Goal: Book appointment/travel/reservation

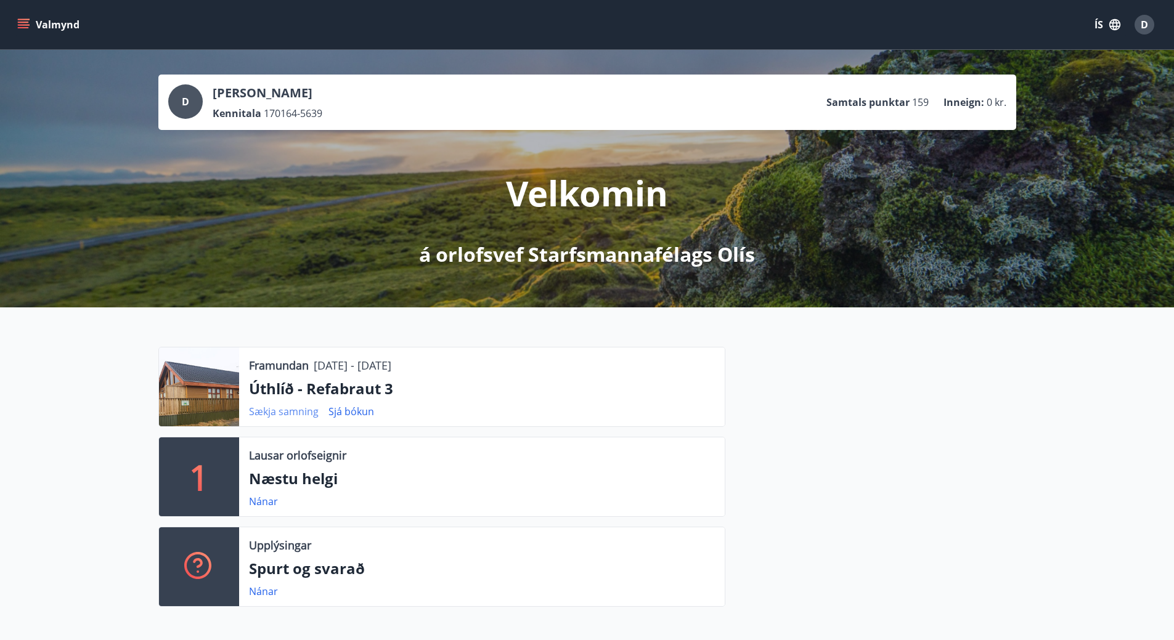
click at [299, 415] on link "Sækja samning" at bounding box center [284, 412] width 70 height 14
click at [346, 409] on link "Sjá bókun" at bounding box center [351, 412] width 46 height 14
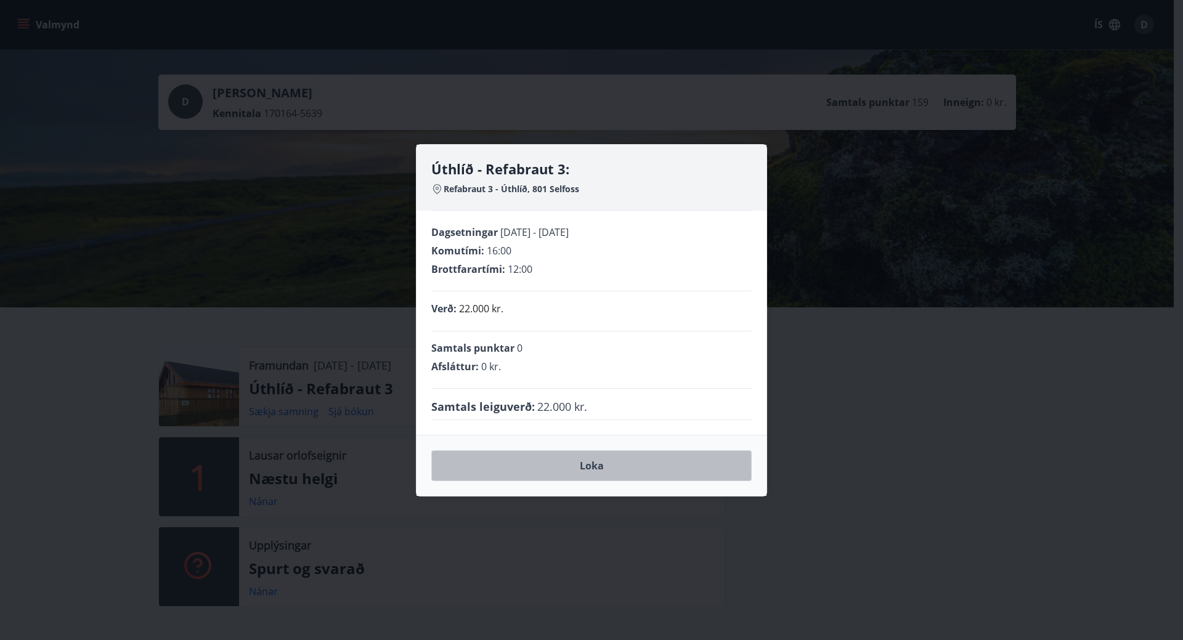
click at [584, 473] on button "Loka" at bounding box center [591, 465] width 320 height 31
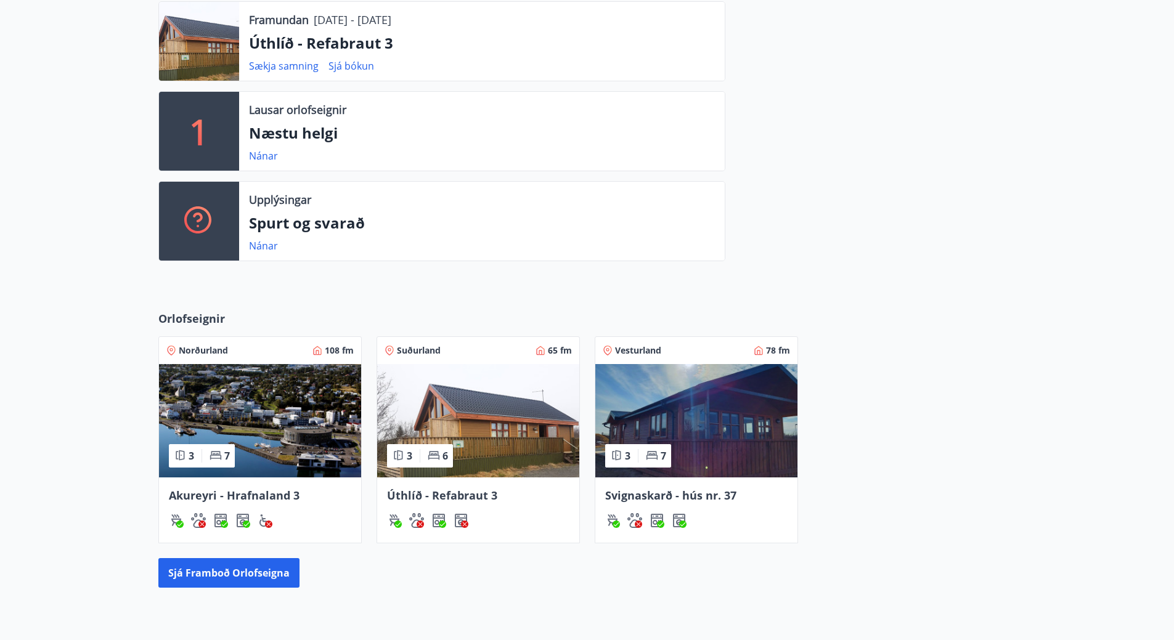
scroll to position [370, 0]
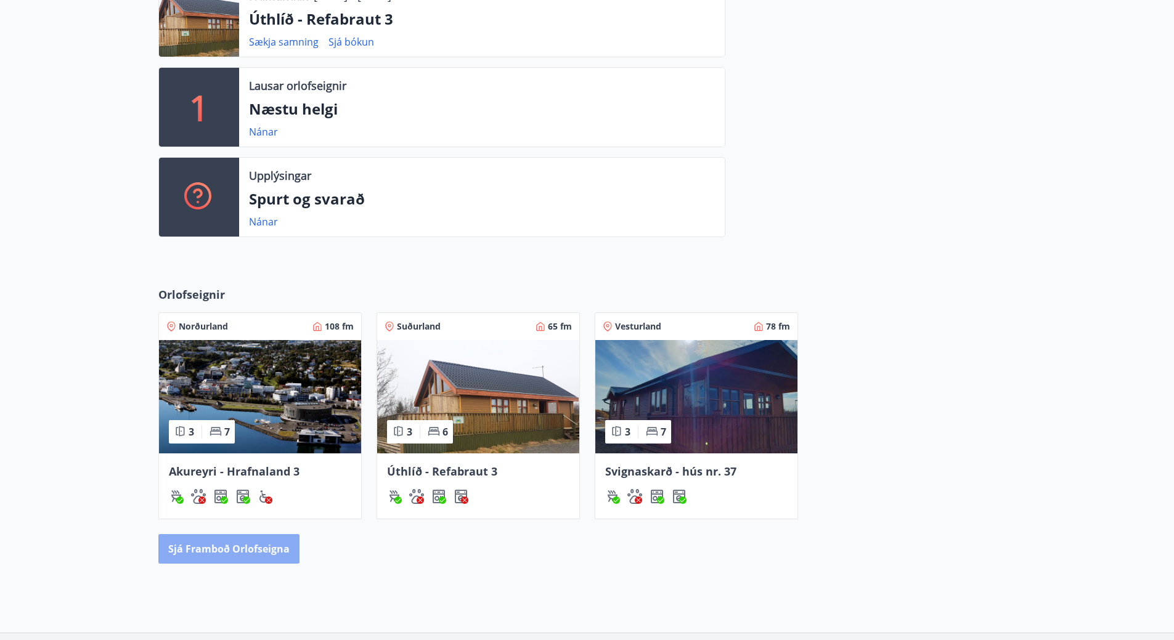
click at [249, 543] on button "Sjá framboð orlofseigna" at bounding box center [228, 549] width 141 height 30
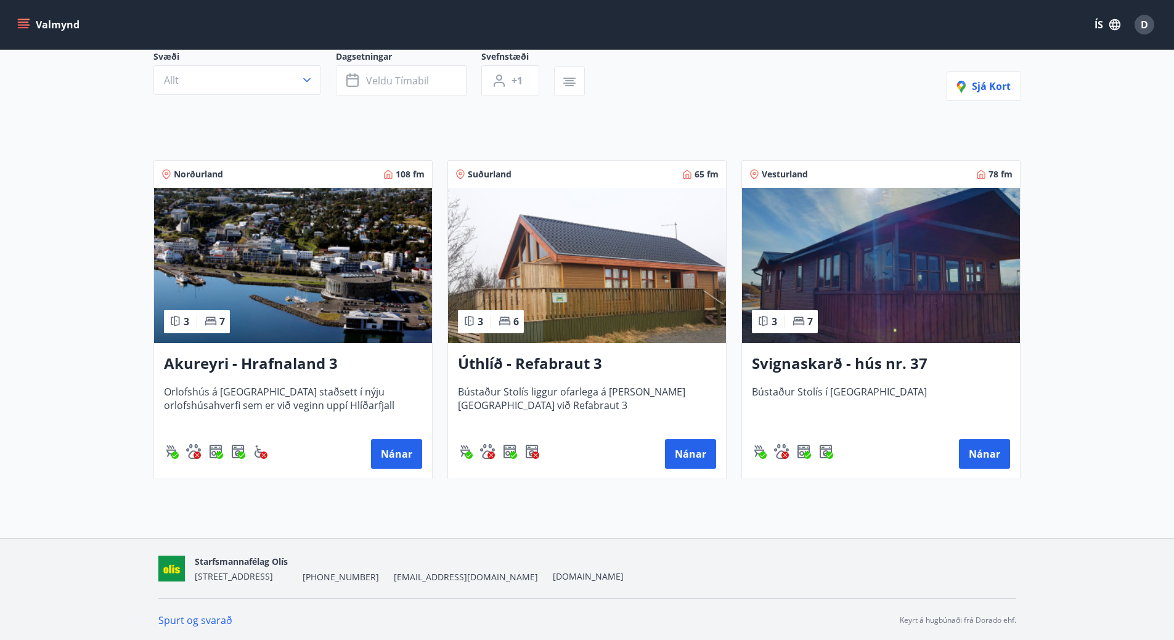
scroll to position [124, 0]
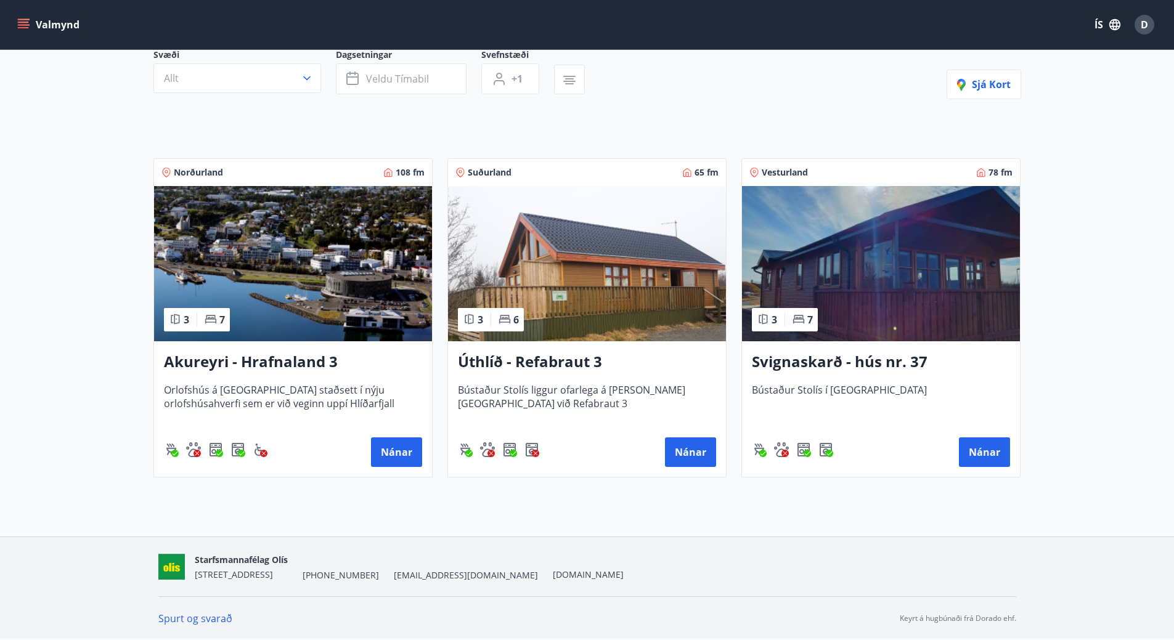
click at [594, 264] on img at bounding box center [587, 263] width 278 height 155
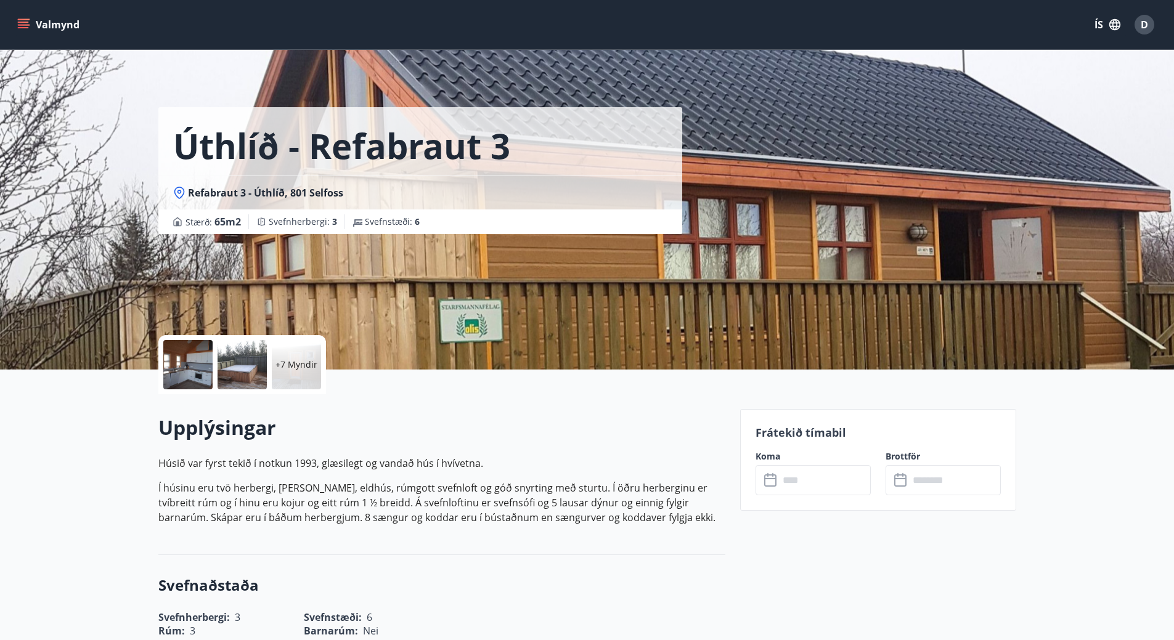
click at [23, 22] on icon "menu" at bounding box center [23, 22] width 11 height 1
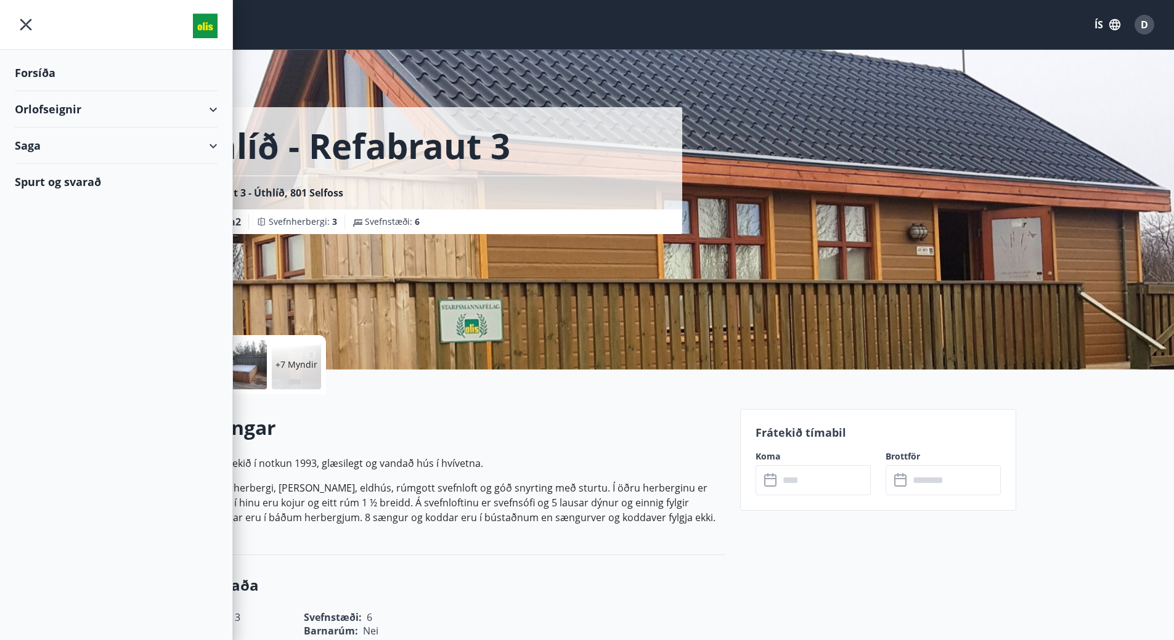
click at [211, 110] on div "Orlofseignir" at bounding box center [116, 109] width 203 height 36
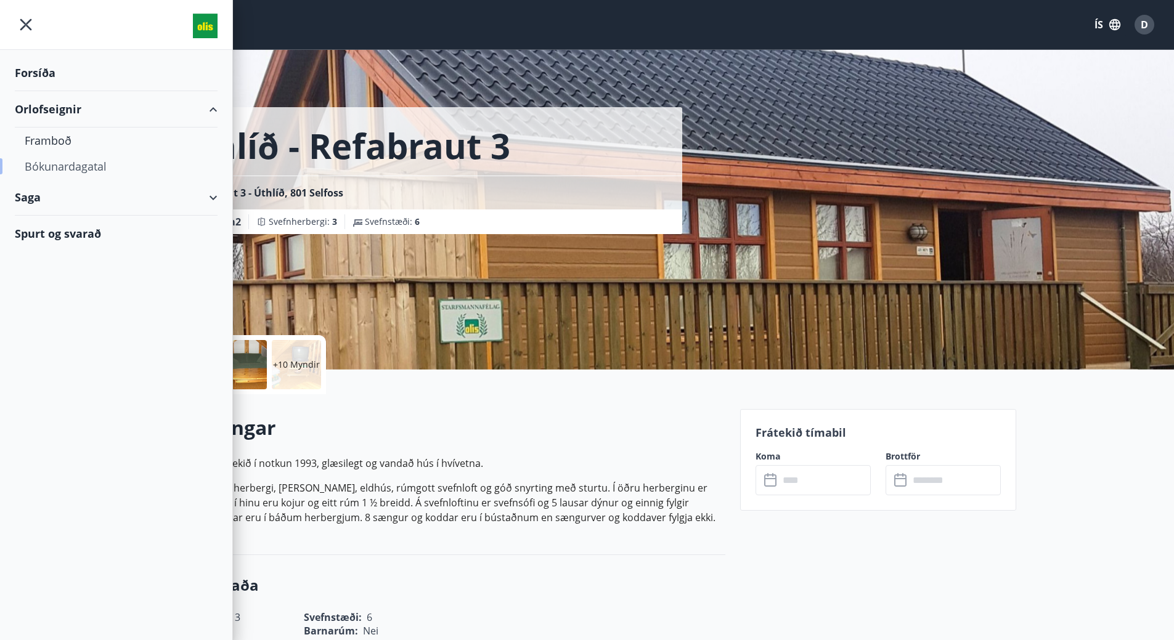
click at [79, 166] on div "Bókunardagatal" at bounding box center [116, 166] width 183 height 26
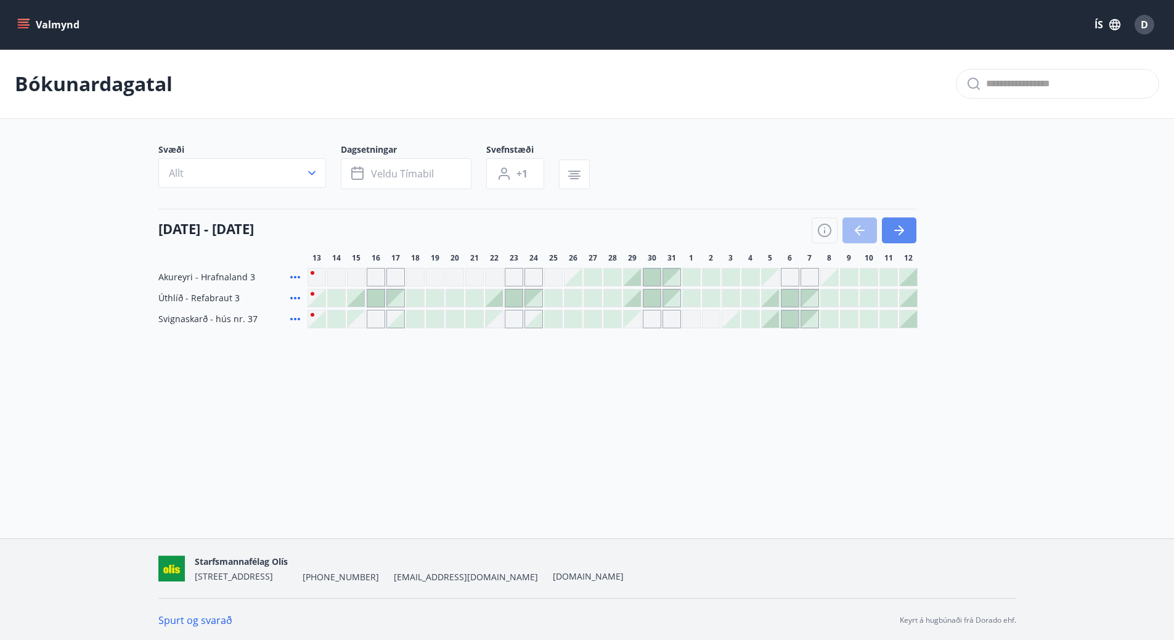
click at [901, 222] on button "button" at bounding box center [899, 231] width 35 height 26
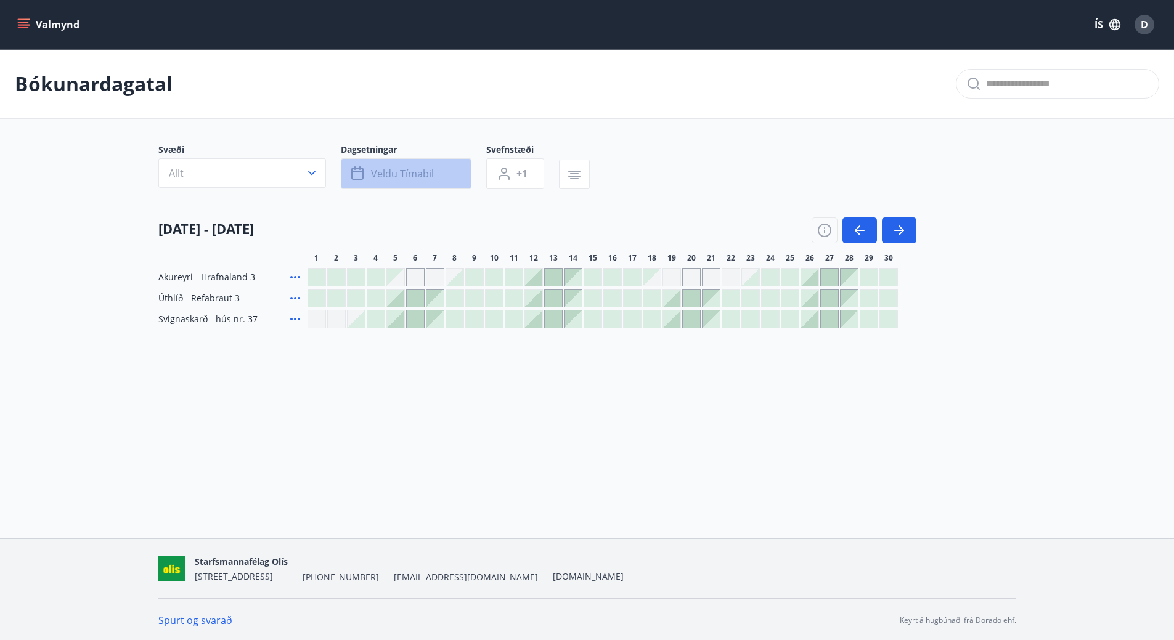
click at [399, 171] on span "Veldu tímabil" at bounding box center [402, 174] width 63 height 14
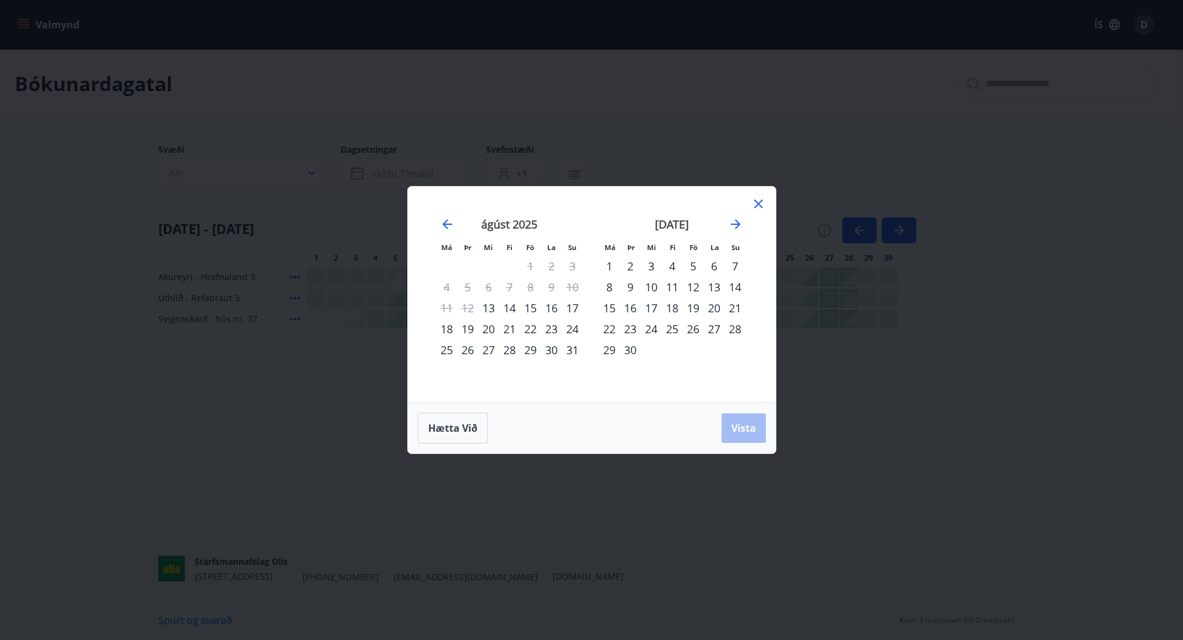
click at [695, 326] on div "26" at bounding box center [693, 329] width 21 height 21
click at [738, 426] on span "Vista" at bounding box center [744, 429] width 25 height 14
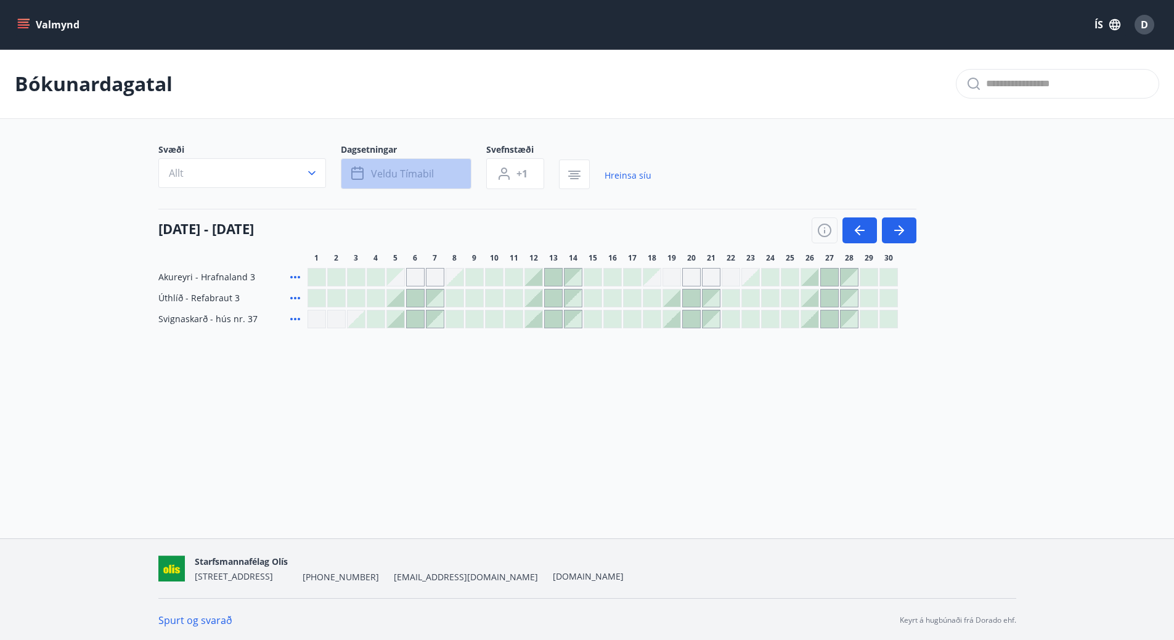
click at [386, 165] on button "Veldu tímabil" at bounding box center [406, 173] width 131 height 31
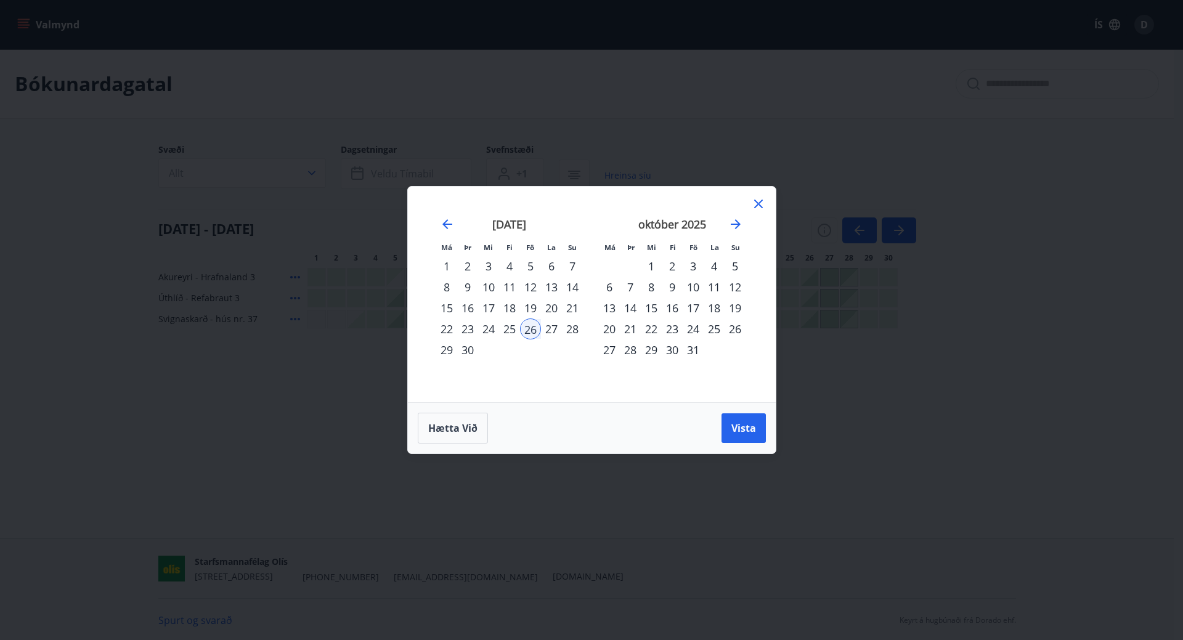
click at [570, 322] on div "28" at bounding box center [572, 329] width 21 height 21
click at [746, 422] on span "Vista" at bounding box center [744, 429] width 25 height 14
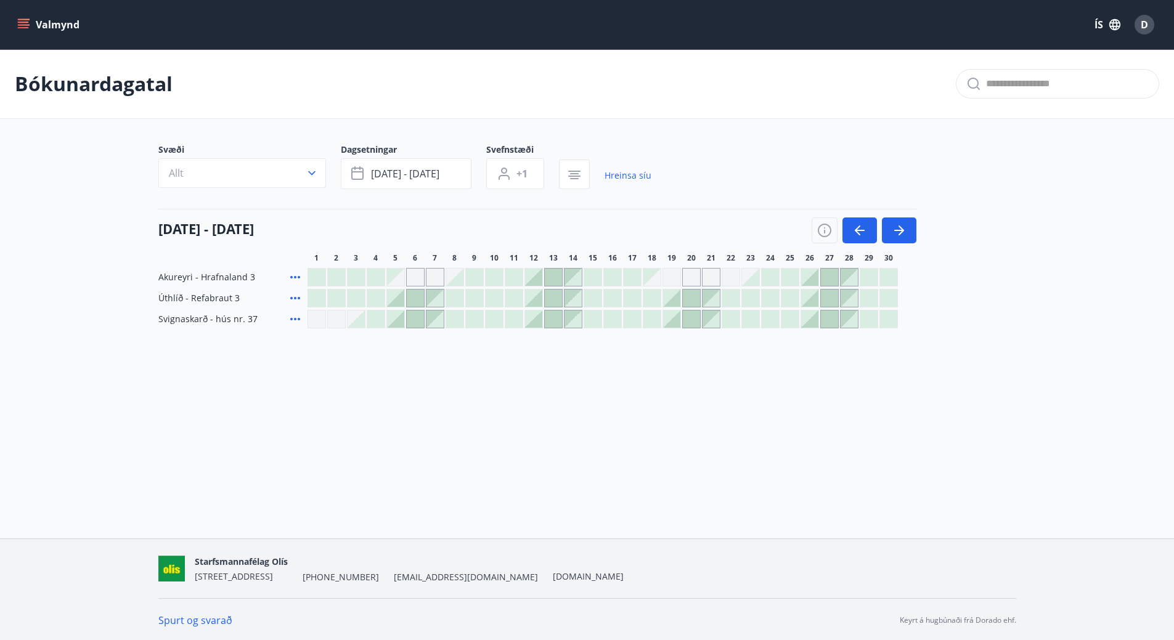
click at [807, 295] on div at bounding box center [809, 298] width 17 height 17
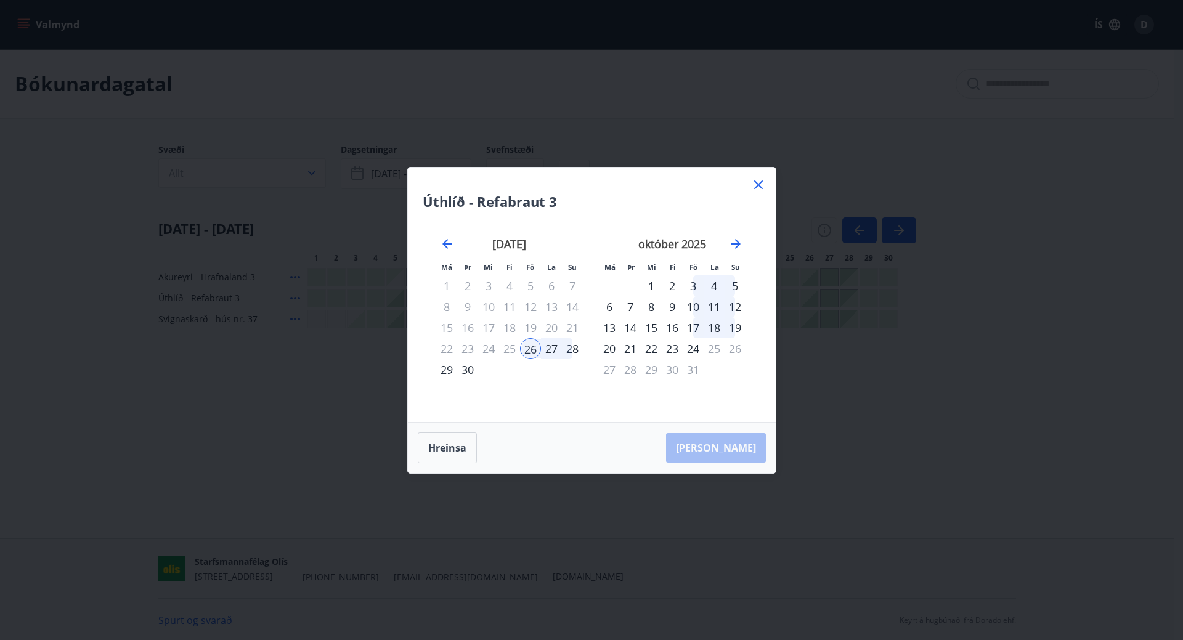
click at [573, 340] on div "28" at bounding box center [572, 348] width 21 height 21
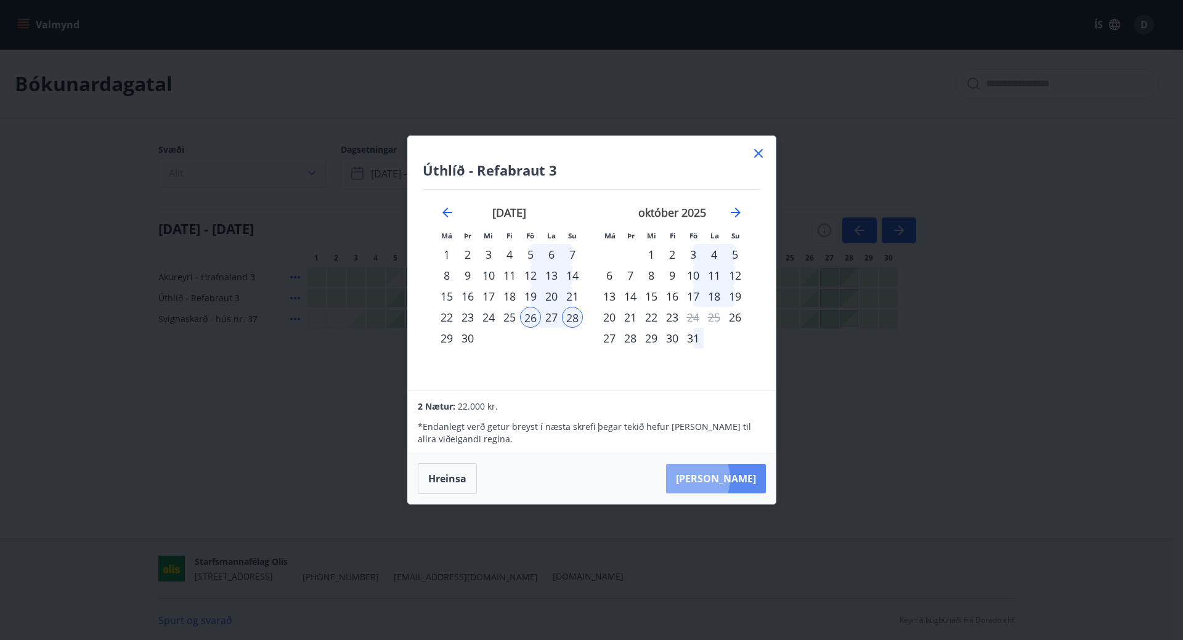
click at [722, 479] on button "[PERSON_NAME]" at bounding box center [716, 479] width 100 height 30
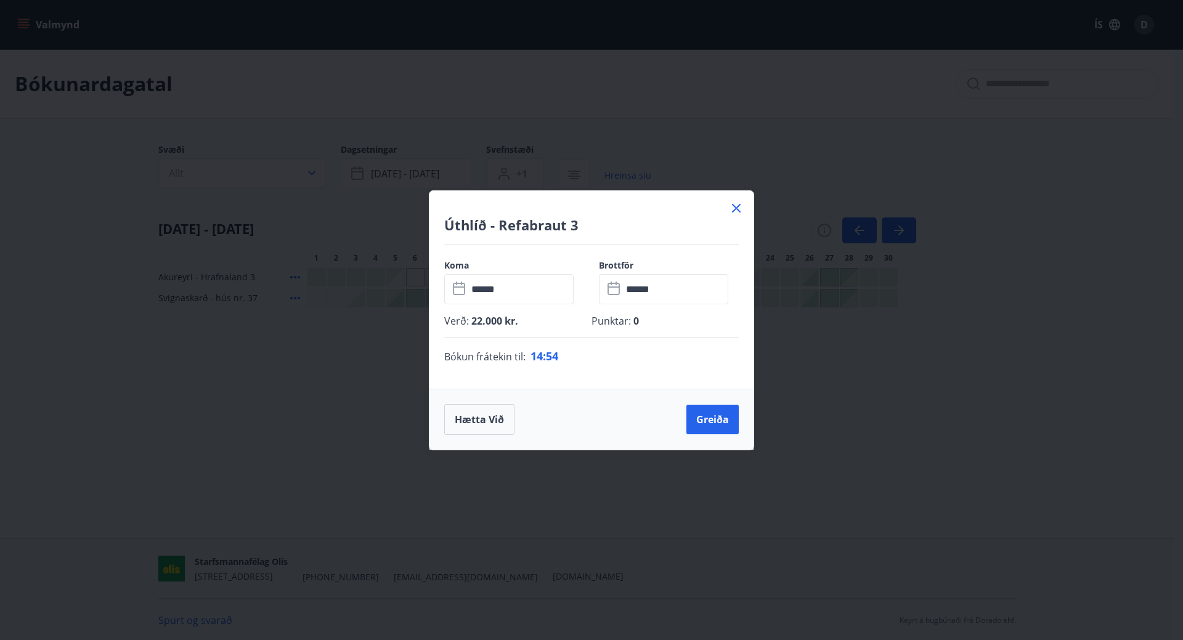
click at [734, 205] on icon at bounding box center [736, 208] width 9 height 9
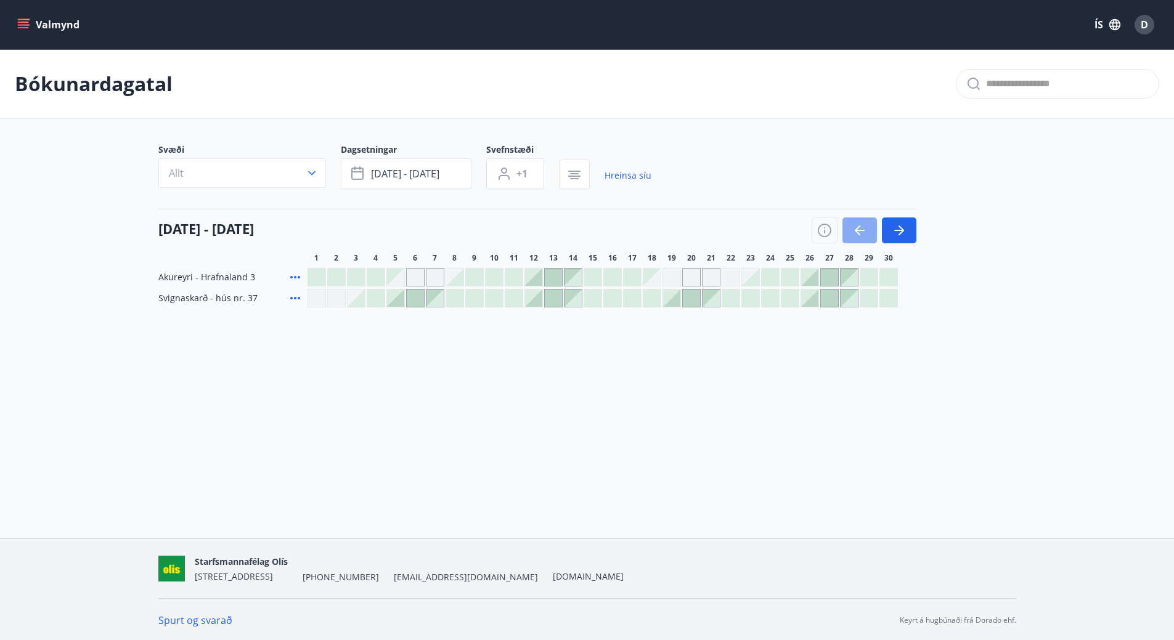
click at [852, 230] on icon "button" at bounding box center [859, 230] width 15 height 15
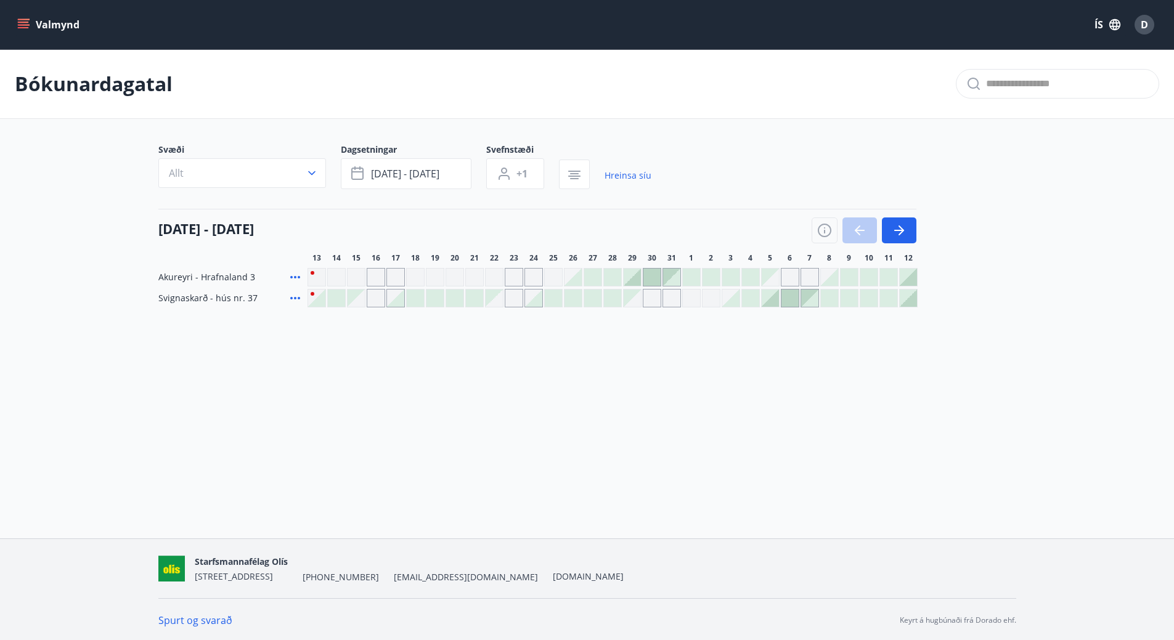
click at [852, 230] on div at bounding box center [864, 231] width 105 height 26
click at [898, 228] on icon "button" at bounding box center [899, 230] width 15 height 15
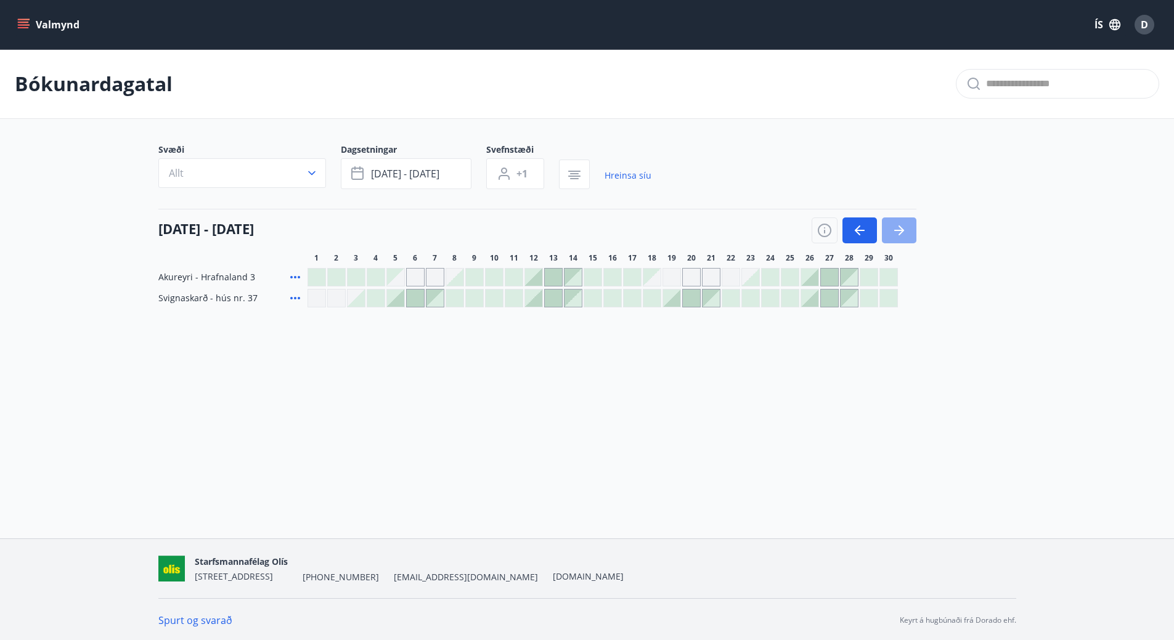
click at [898, 228] on icon "button" at bounding box center [899, 230] width 15 height 15
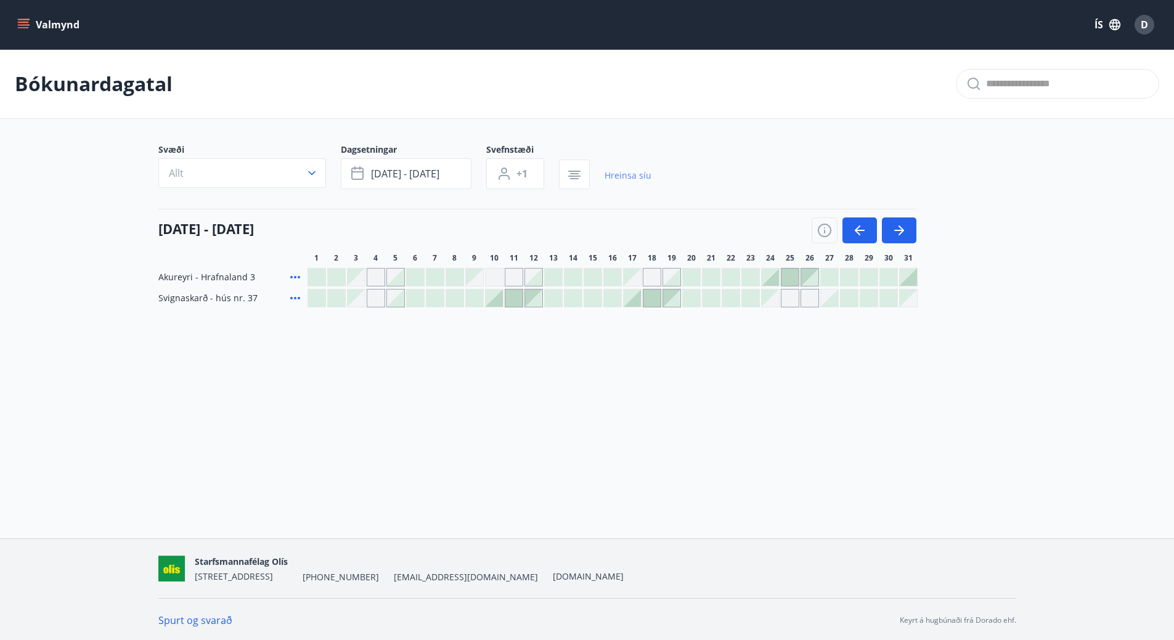
click at [619, 170] on link "Hreinsa síu" at bounding box center [628, 175] width 47 height 27
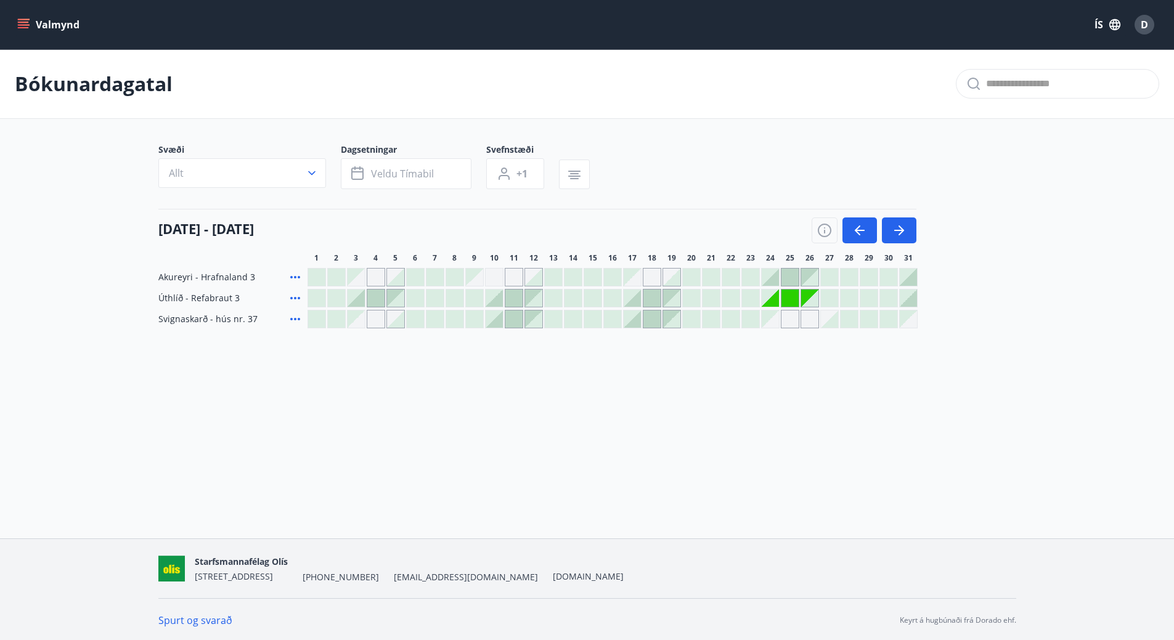
scroll to position [2, 0]
click at [18, 23] on icon "menu" at bounding box center [23, 22] width 11 height 1
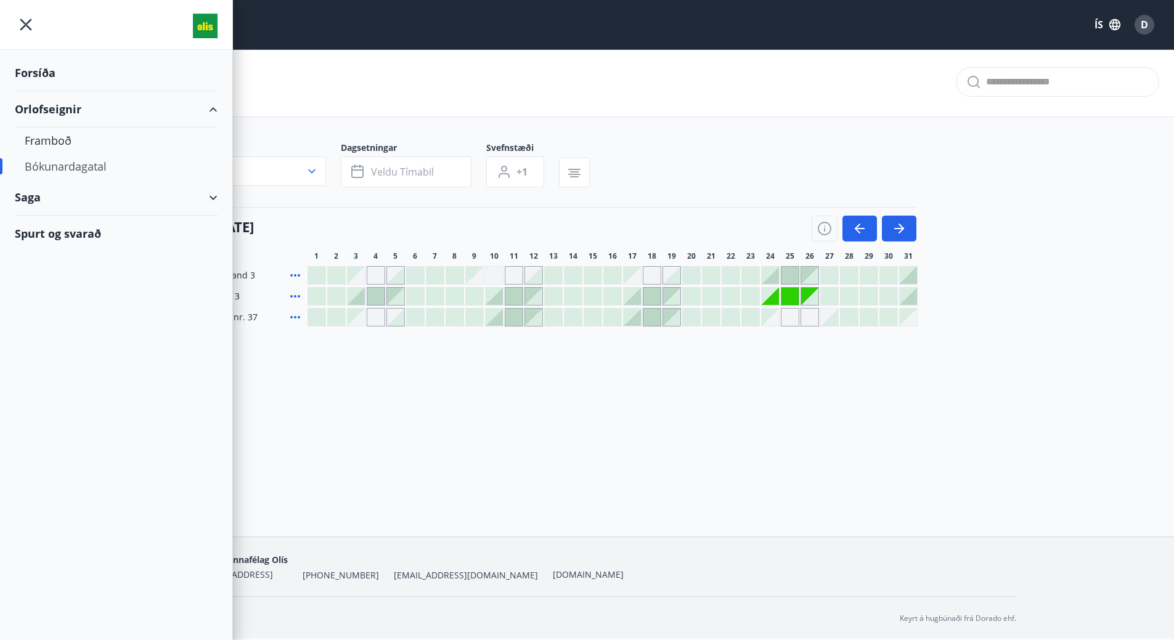
click at [206, 194] on div "Saga" at bounding box center [116, 197] width 203 height 36
click at [49, 226] on div "Bókanir" at bounding box center [116, 229] width 183 height 26
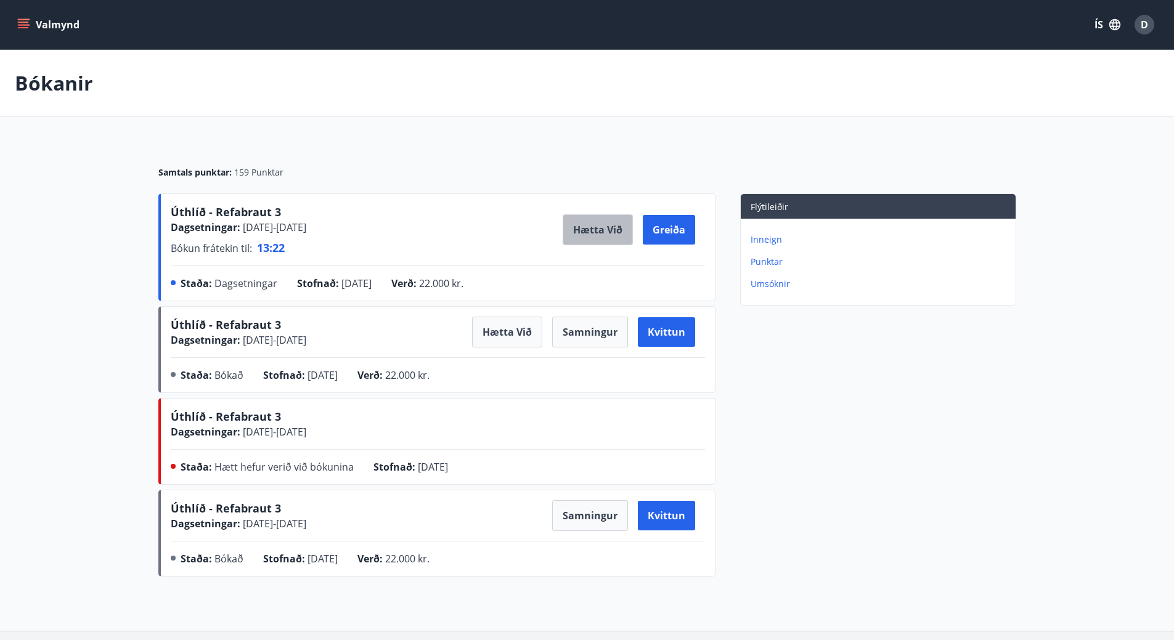
click at [585, 224] on button "Hætta við" at bounding box center [598, 229] width 70 height 31
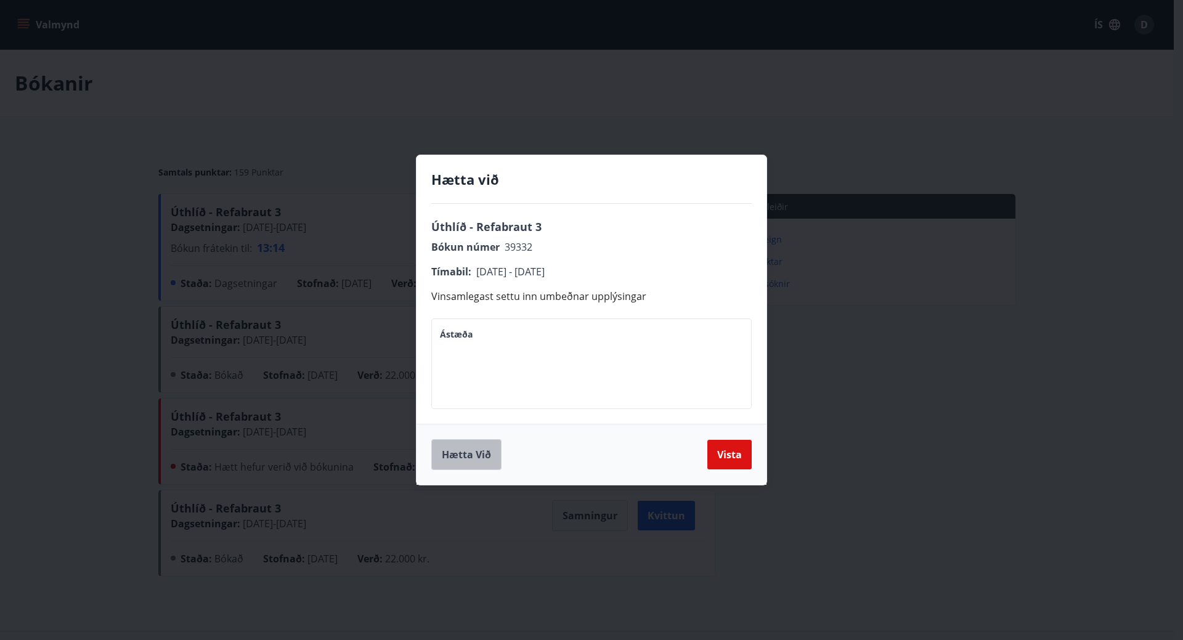
click at [470, 455] on button "Hætta við" at bounding box center [466, 454] width 70 height 31
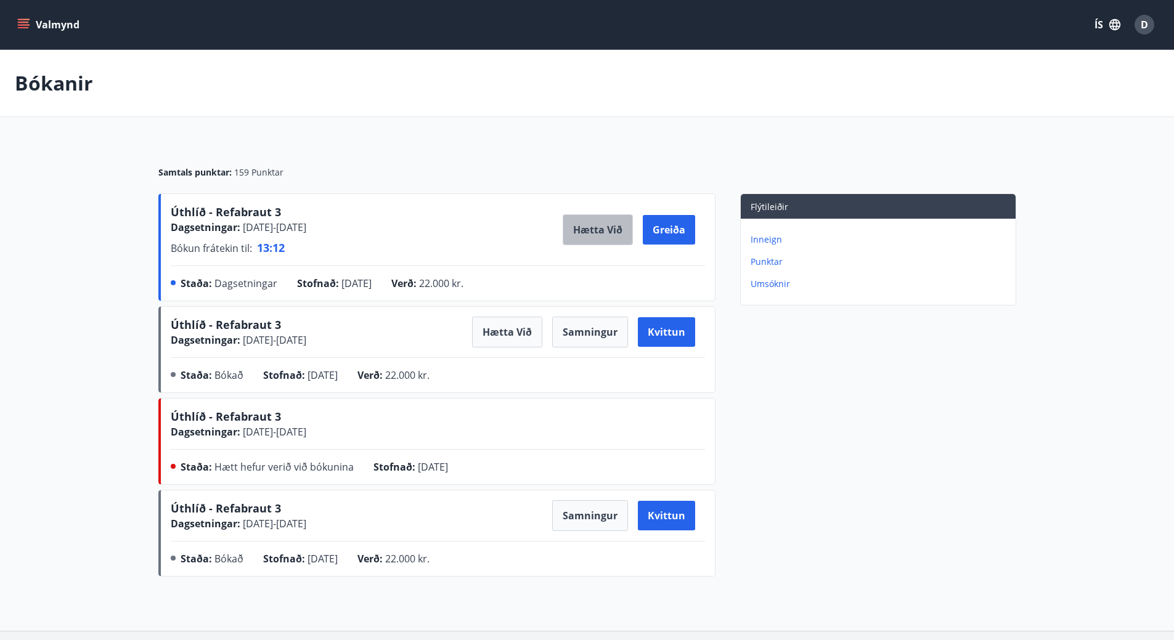
click at [596, 227] on button "Hætta við" at bounding box center [598, 229] width 70 height 31
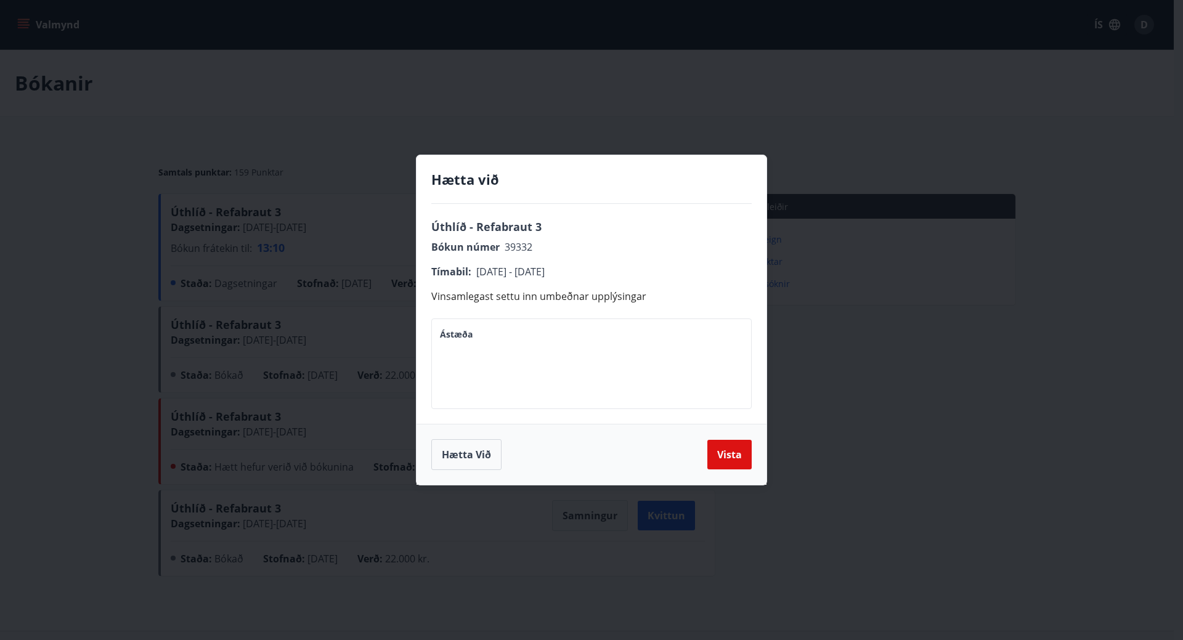
click at [495, 340] on textarea "Ástæða" at bounding box center [591, 364] width 303 height 70
type textarea "*****"
click at [480, 452] on button "Hætta við" at bounding box center [466, 454] width 70 height 31
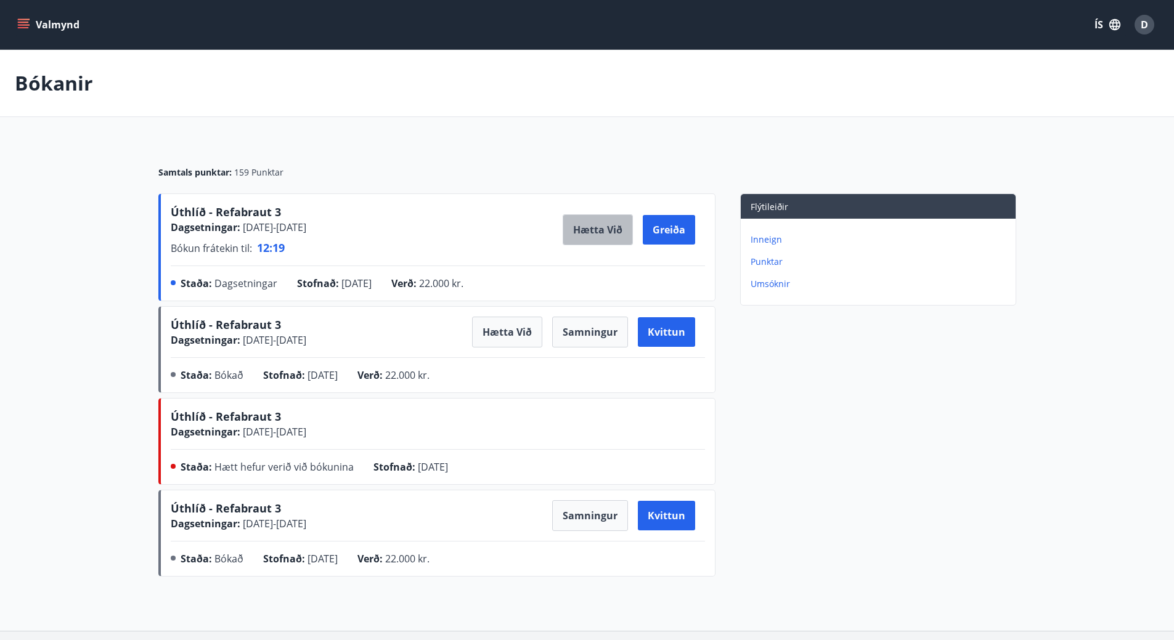
click at [598, 224] on button "Hætta við" at bounding box center [598, 229] width 70 height 31
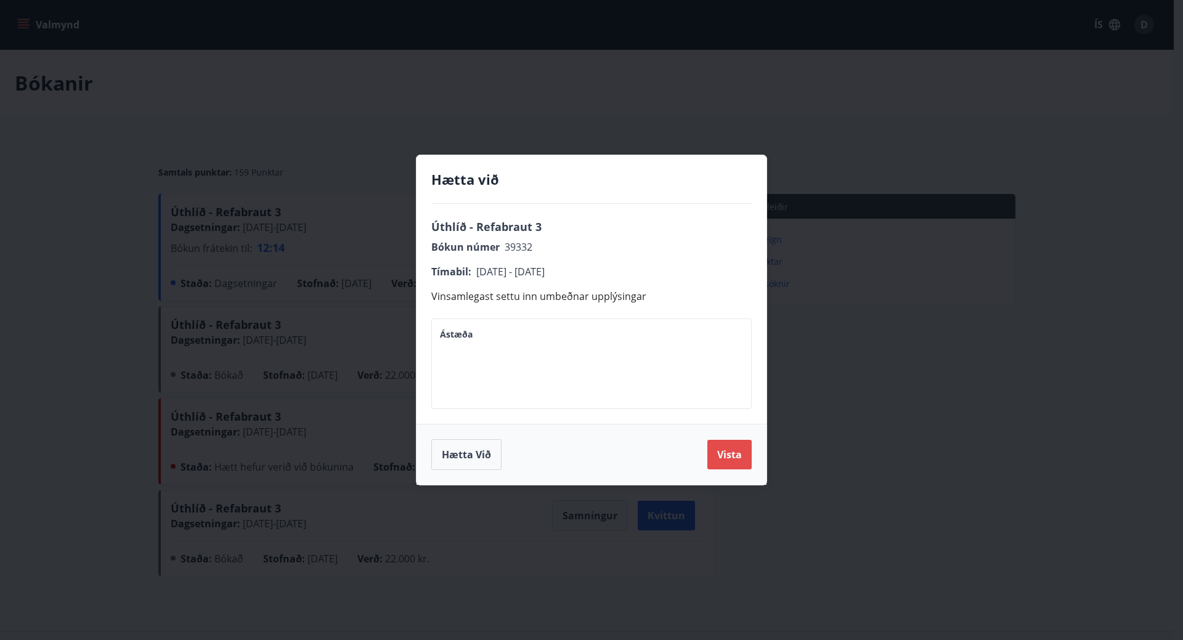
click at [738, 449] on button "Vista" at bounding box center [729, 455] width 44 height 30
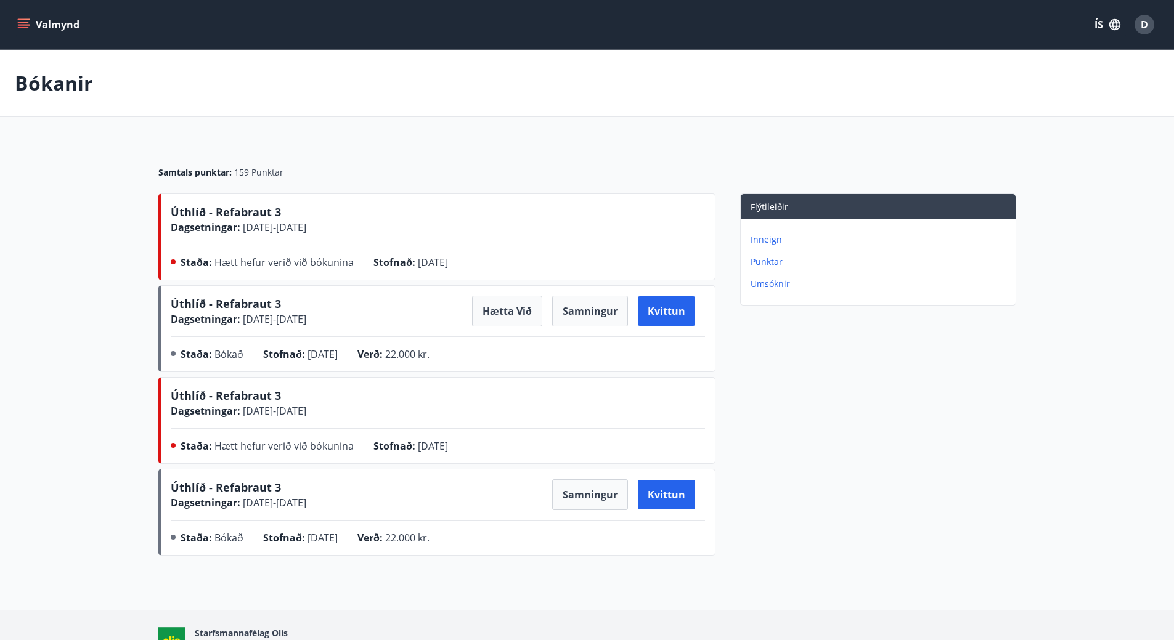
click at [22, 21] on icon "menu" at bounding box center [23, 24] width 12 height 12
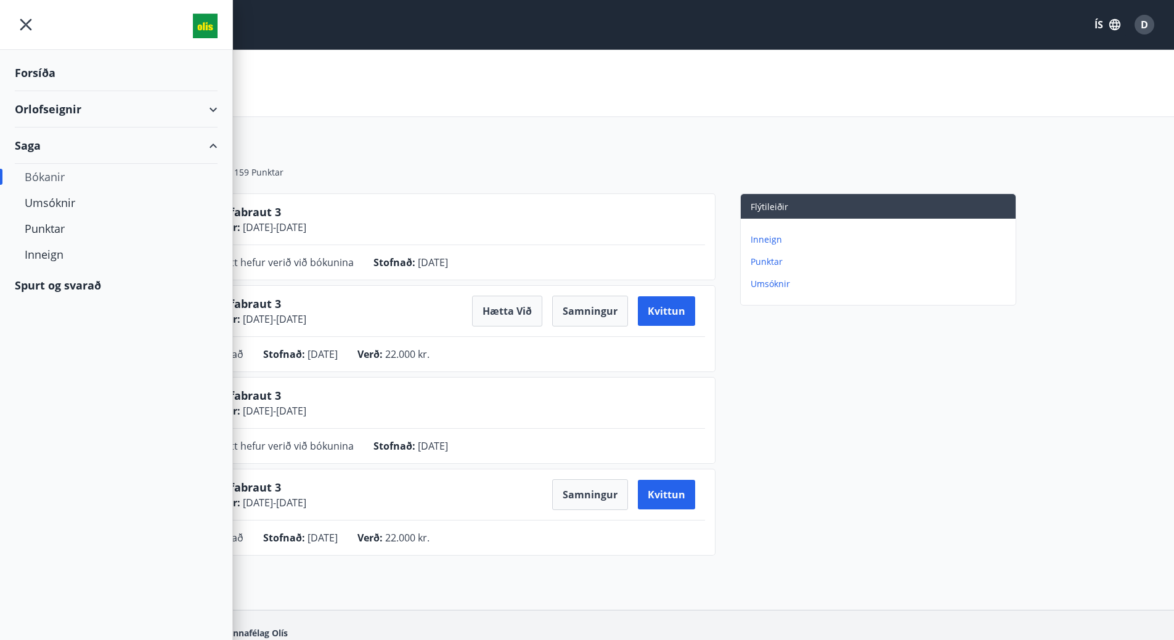
click at [50, 108] on div "Orlofseignir" at bounding box center [116, 109] width 203 height 36
click at [74, 158] on div "Bókunardagatal" at bounding box center [116, 166] width 183 height 26
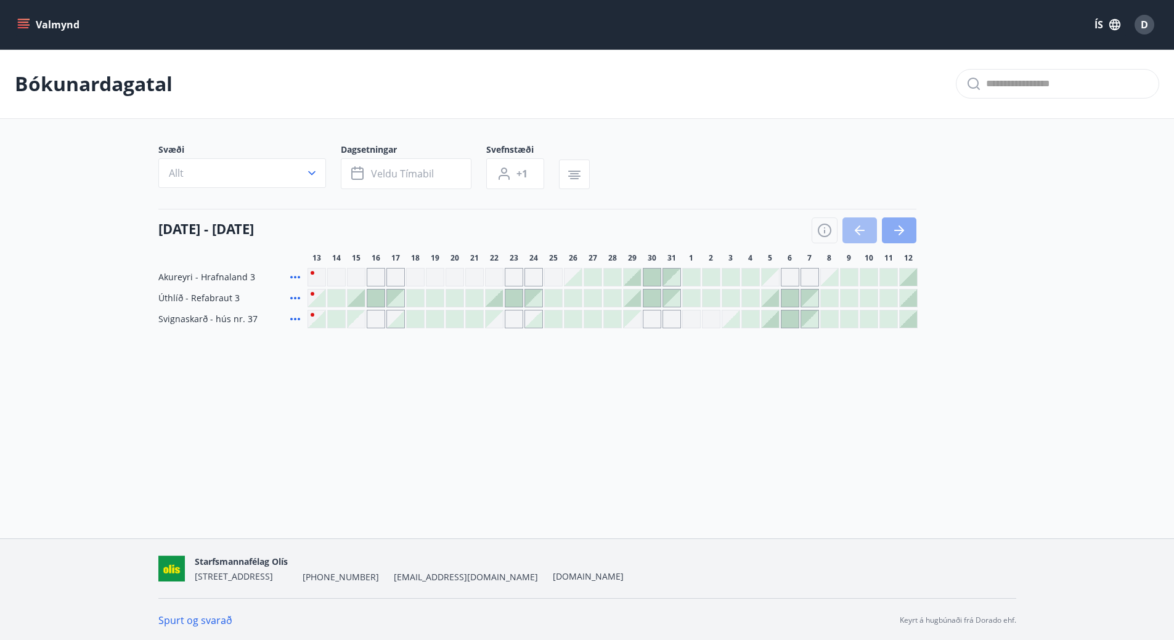
click at [899, 230] on icon "button" at bounding box center [899, 230] width 10 height 1
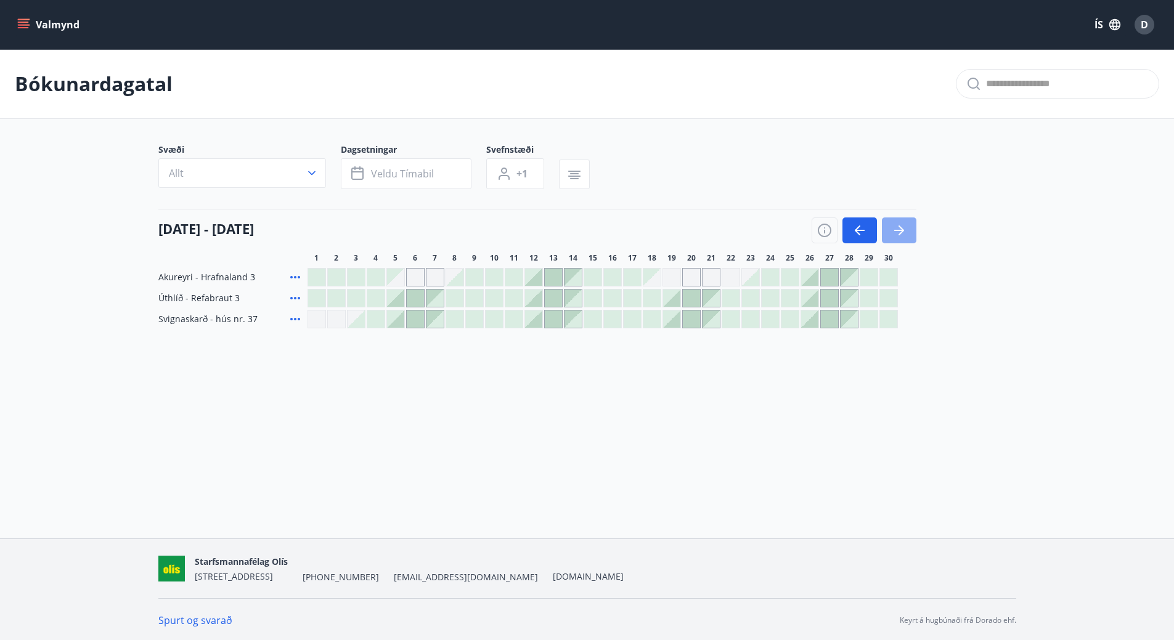
click at [900, 224] on icon "button" at bounding box center [899, 230] width 15 height 15
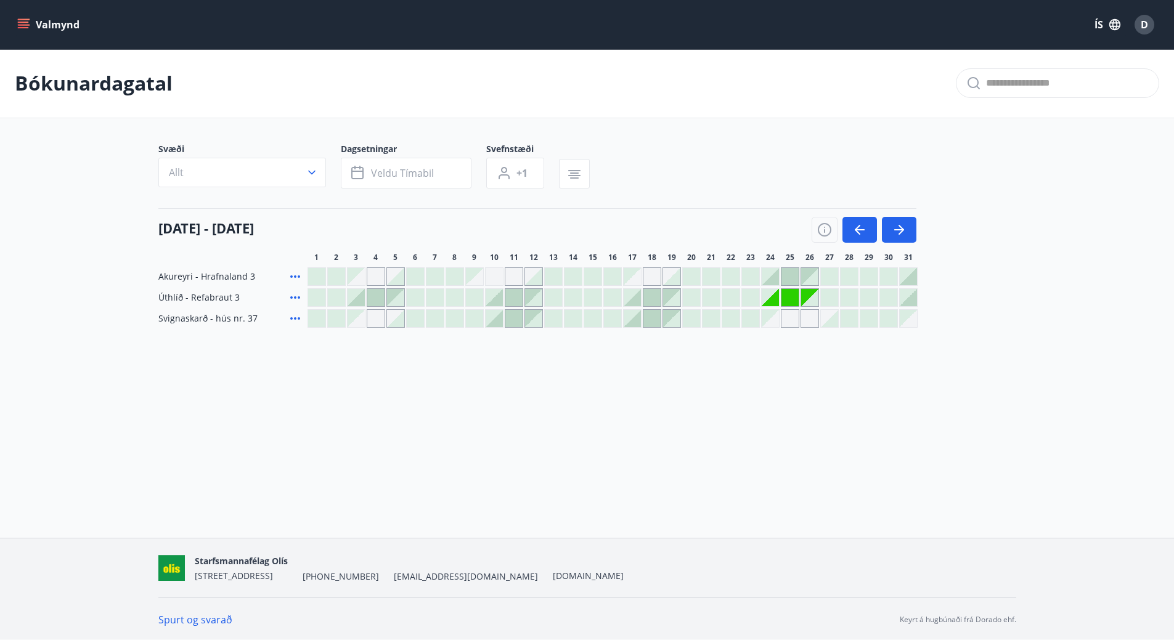
scroll to position [2, 0]
click at [820, 481] on div "Valmynd ÍS D Bókunardagatal Svæði Allt Dagsetningar Veldu tímabil Svefnstæði +1…" at bounding box center [587, 267] width 1174 height 539
click at [783, 143] on div "Svæði Allt Dagsetningar Veldu tímabil Svefnstæði +1" at bounding box center [587, 167] width 858 height 51
